Goal: Transaction & Acquisition: Purchase product/service

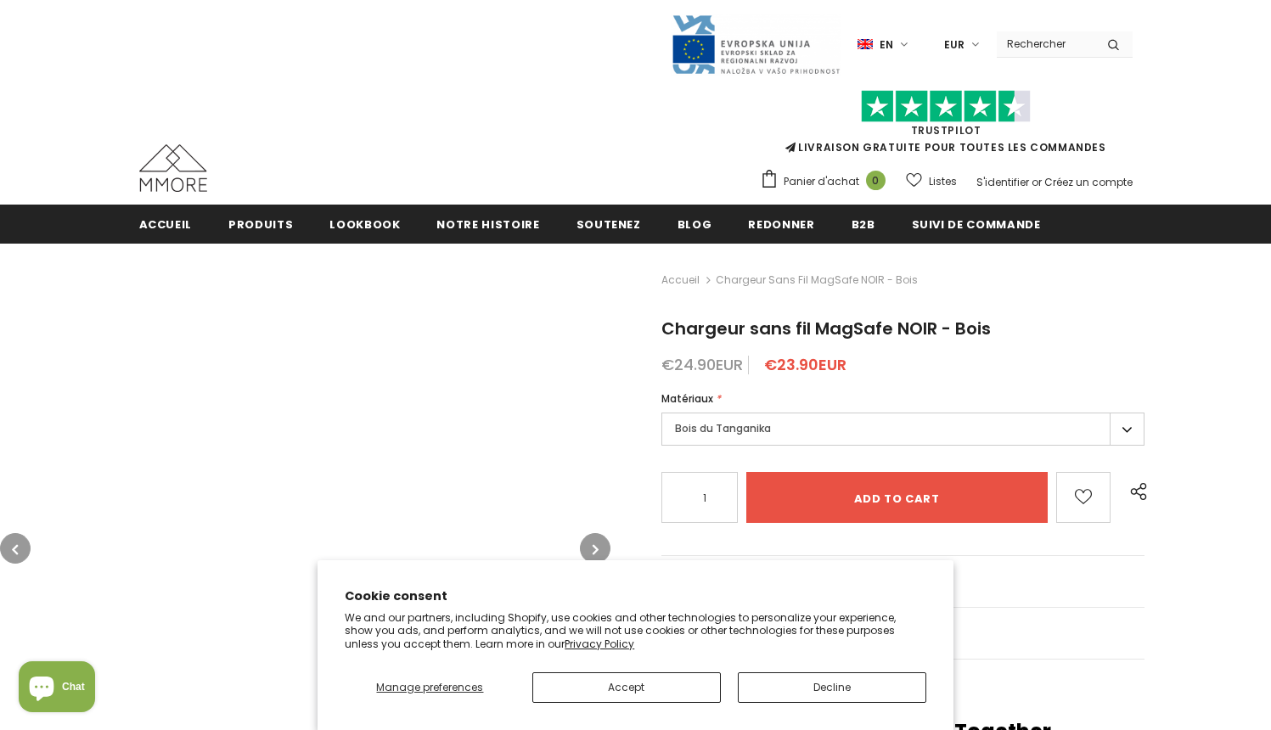
type input "0"
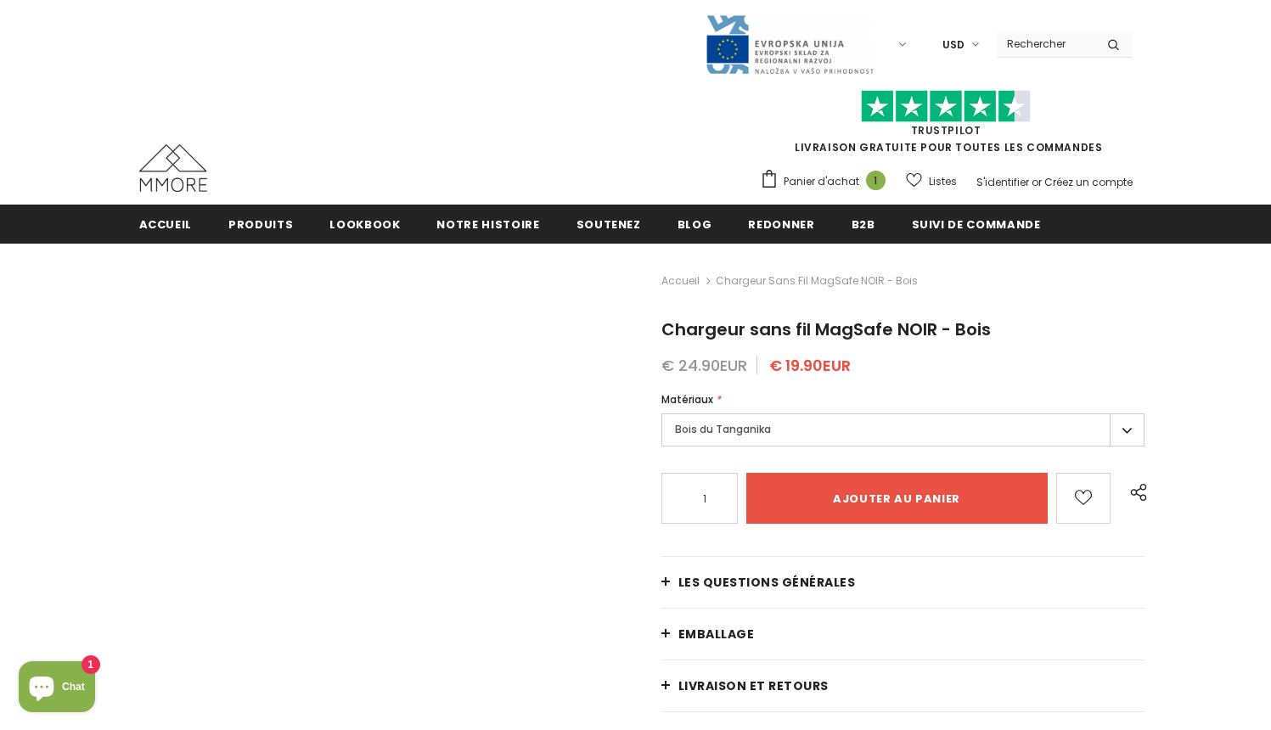
type input "Add to cart"
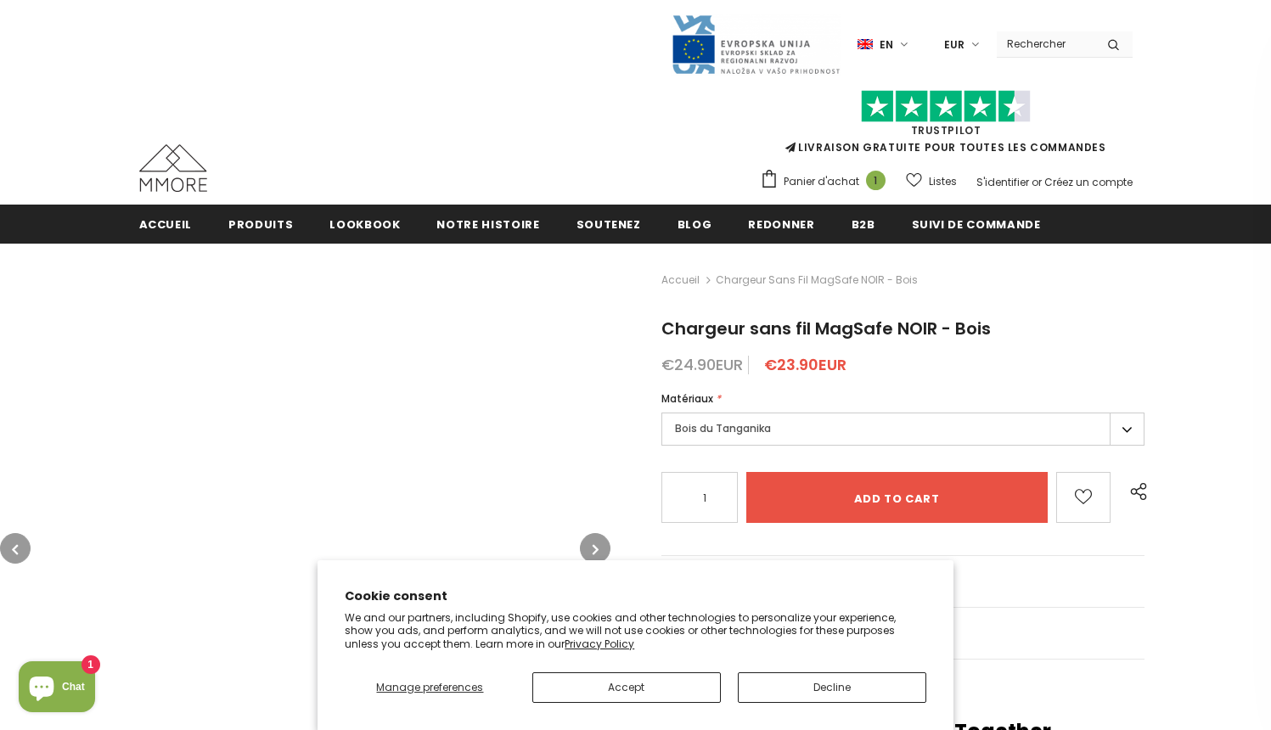
type input "0"
click at [626, 687] on button "Accept" at bounding box center [626, 688] width 189 height 31
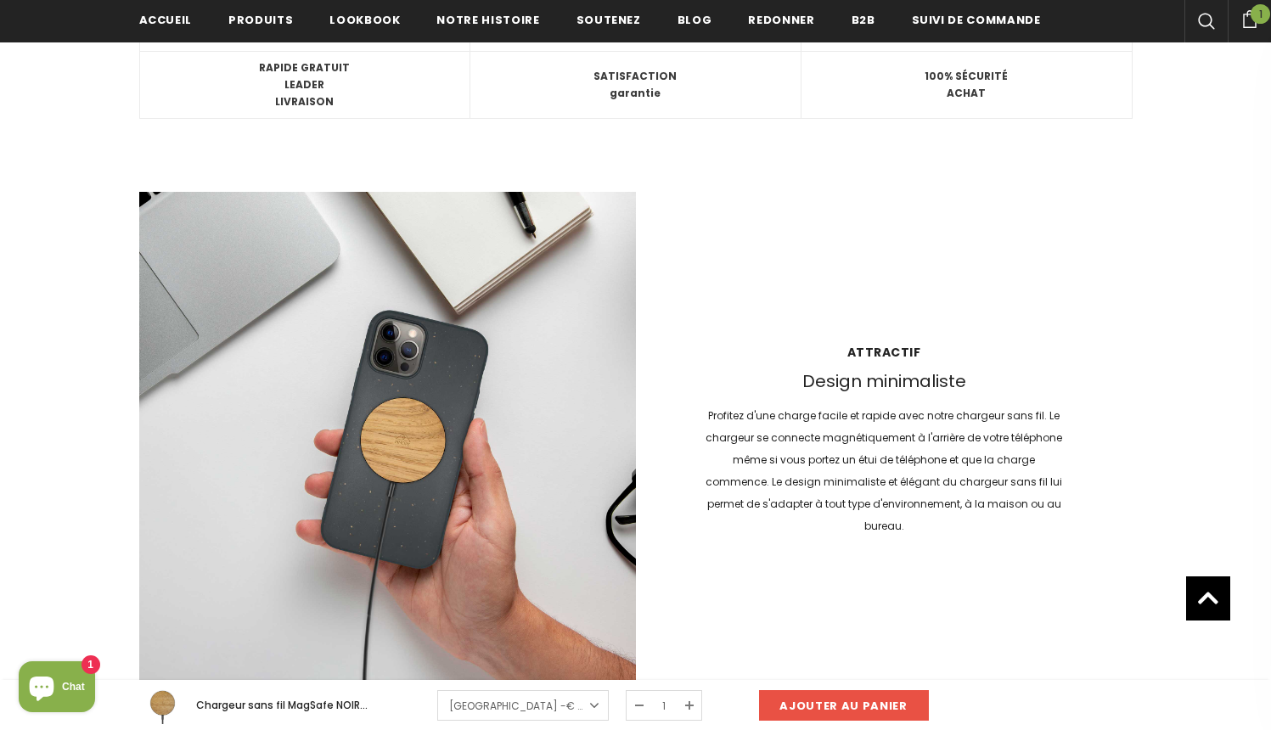
scroll to position [2191, 0]
